Goal: Find specific page/section: Find specific page/section

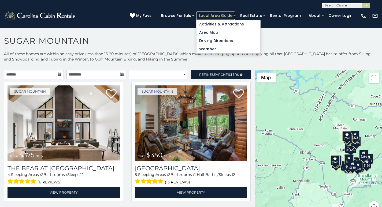
click at [229, 14] on link "Local Area Guide" at bounding box center [215, 16] width 39 height 8
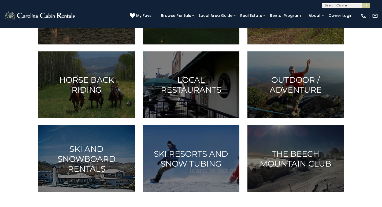
scroll to position [363, 0]
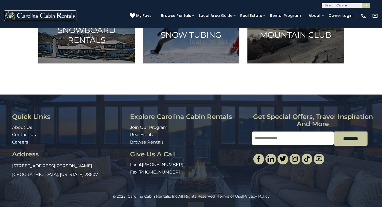
click at [27, 14] on link at bounding box center [40, 15] width 72 height 11
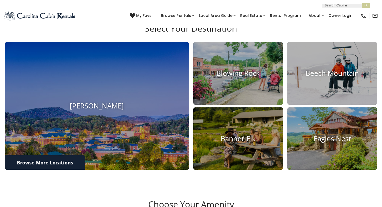
scroll to position [333, 0]
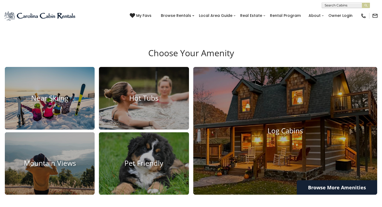
click at [26, 52] on section "Choose Your Amenity [GEOGRAPHIC_DATA] Hot Tubs Near Skiing Pet Friendly Log Cab…" at bounding box center [191, 123] width 382 height 177
click at [84, 52] on section "Choose Your Amenity [GEOGRAPHIC_DATA] Hot Tubs Near Skiing Pet Friendly Log Cab…" at bounding box center [191, 123] width 382 height 177
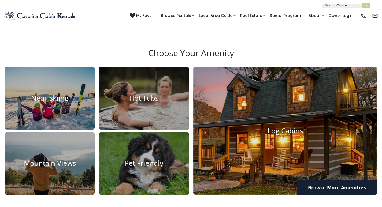
click at [197, 61] on img at bounding box center [285, 131] width 203 height 141
